Goal: Information Seeking & Learning: Learn about a topic

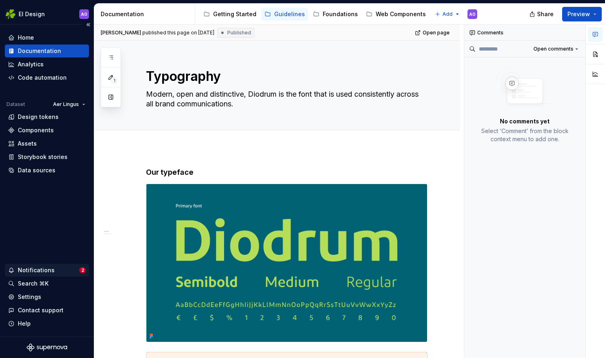
click at [42, 270] on div "Notifications" at bounding box center [36, 270] width 37 height 8
click at [19, 38] on div "Home" at bounding box center [26, 38] width 16 height 8
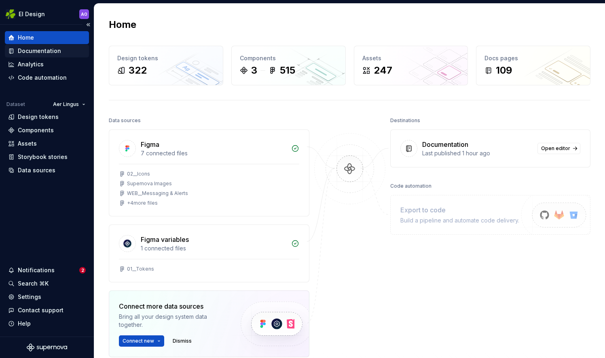
click at [36, 52] on div "Documentation" at bounding box center [39, 51] width 43 height 8
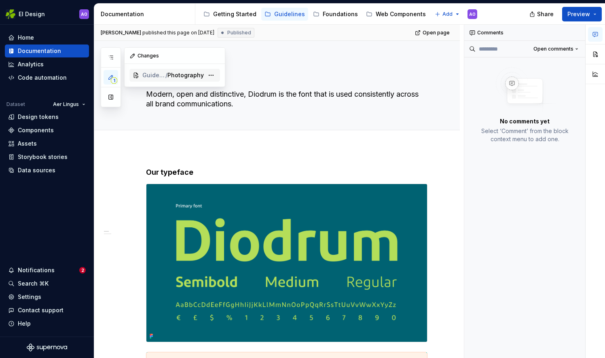
click at [158, 74] on span "Guidelines / Brand V2" at bounding box center [153, 75] width 23 height 8
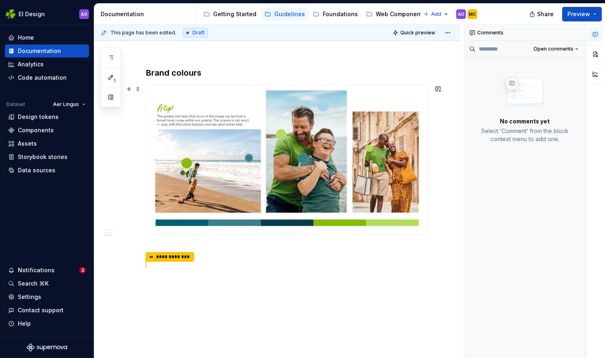
scroll to position [404, 0]
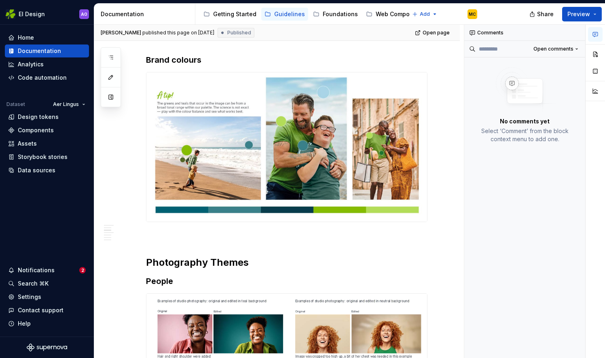
type textarea "*"
